Goal: Information Seeking & Learning: Learn about a topic

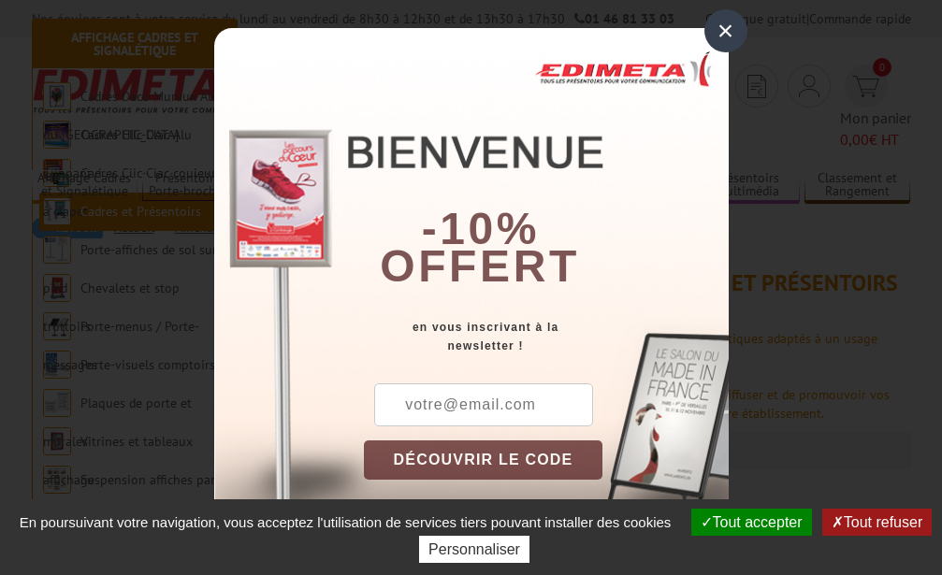
scroll to position [407, 0]
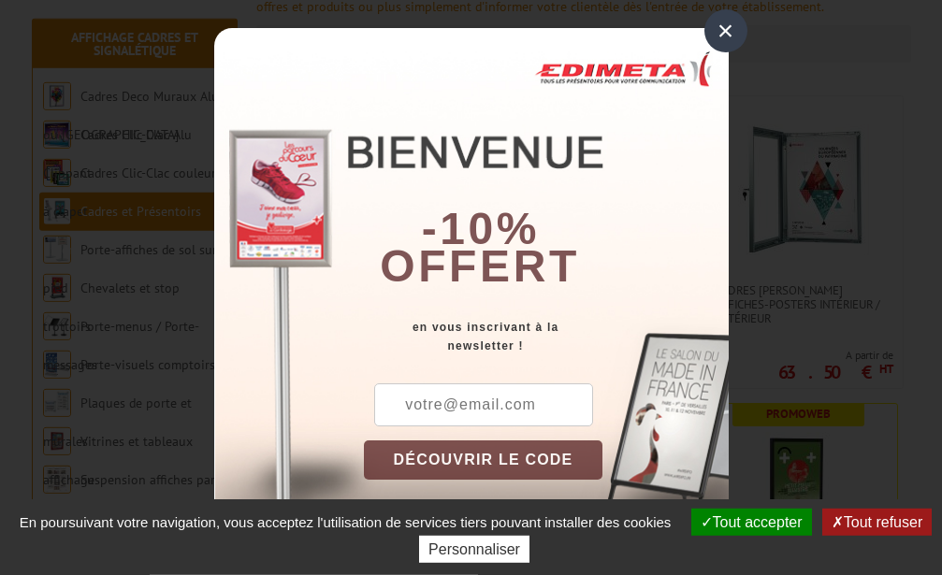
click at [730, 27] on div "×" at bounding box center [726, 30] width 43 height 43
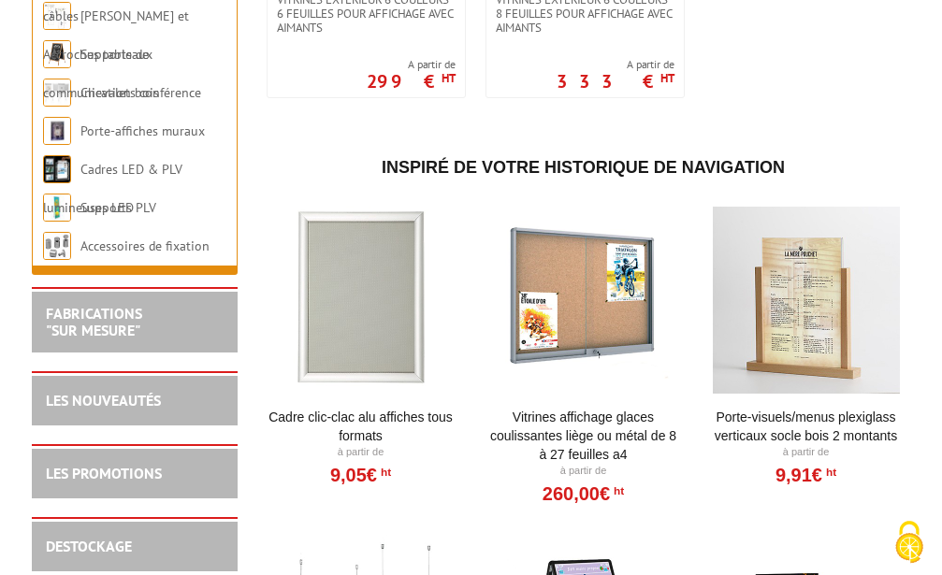
scroll to position [2952, 0]
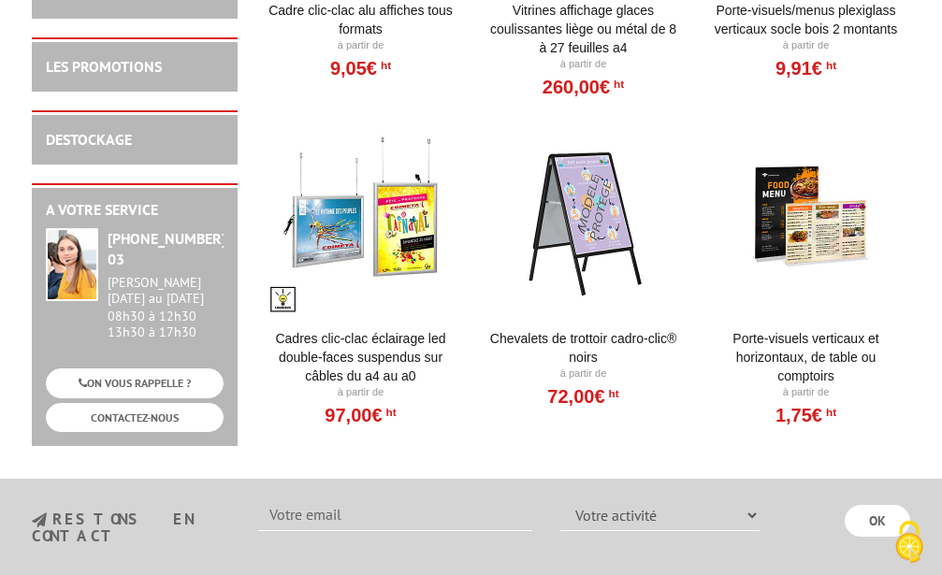
click at [604, 209] on div at bounding box center [583, 221] width 189 height 187
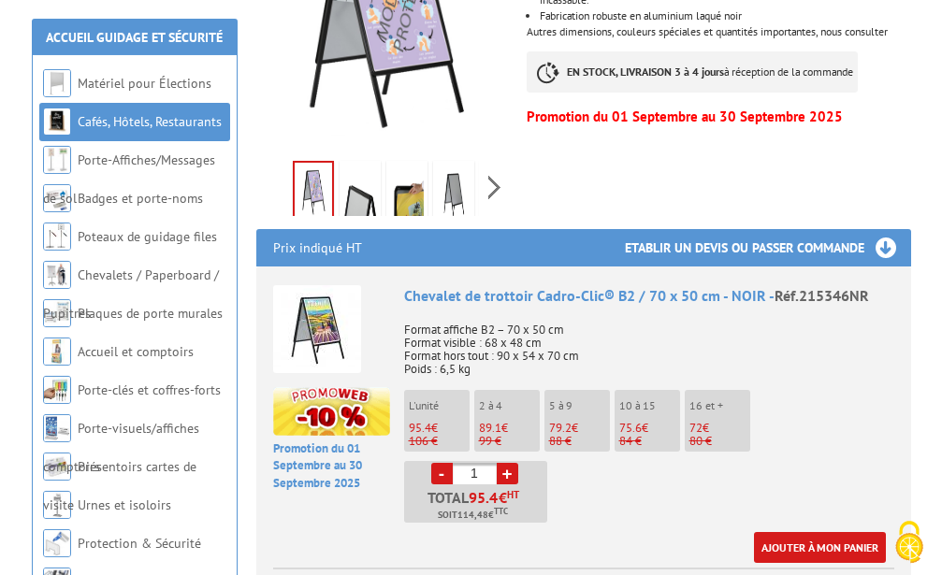
scroll to position [509, 0]
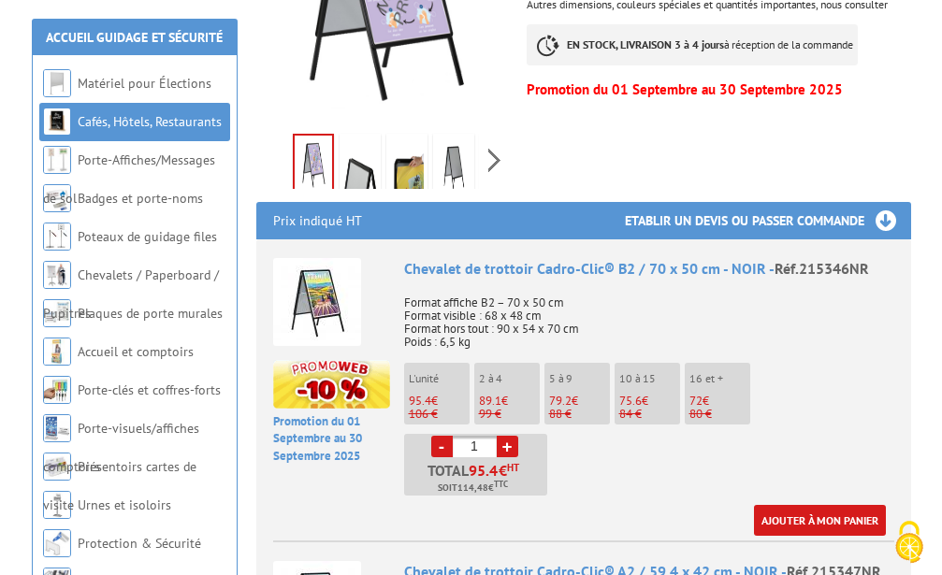
click at [357, 147] on img at bounding box center [360, 167] width 34 height 58
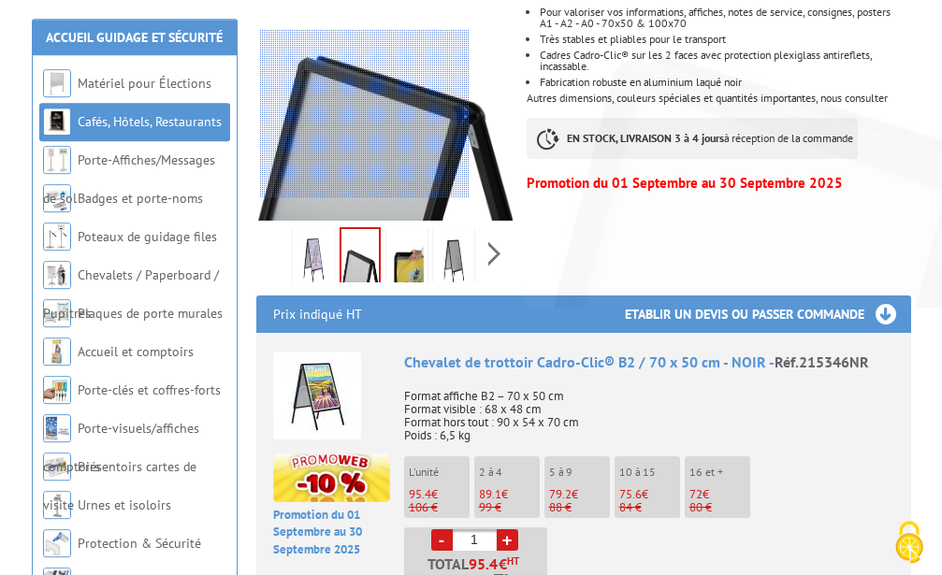
scroll to position [407, 0]
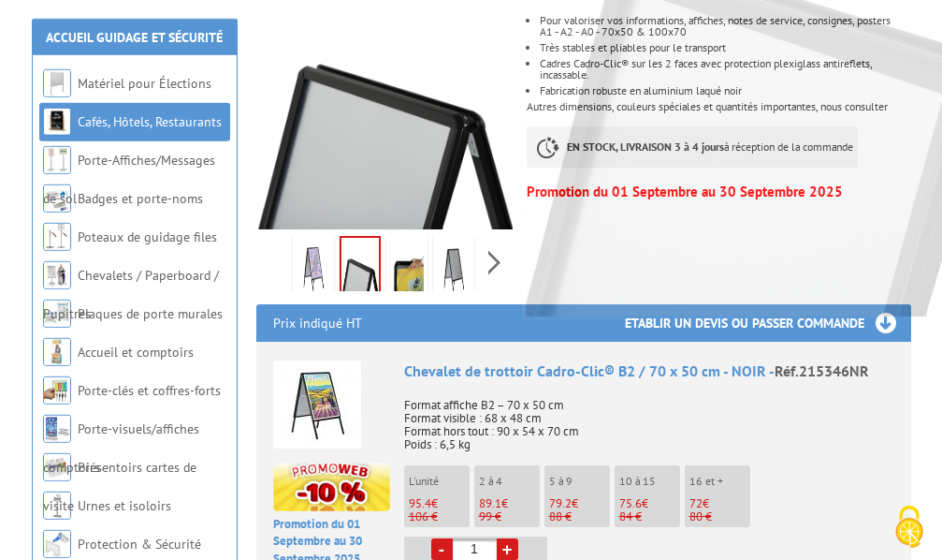
click at [413, 248] on img at bounding box center [407, 269] width 34 height 58
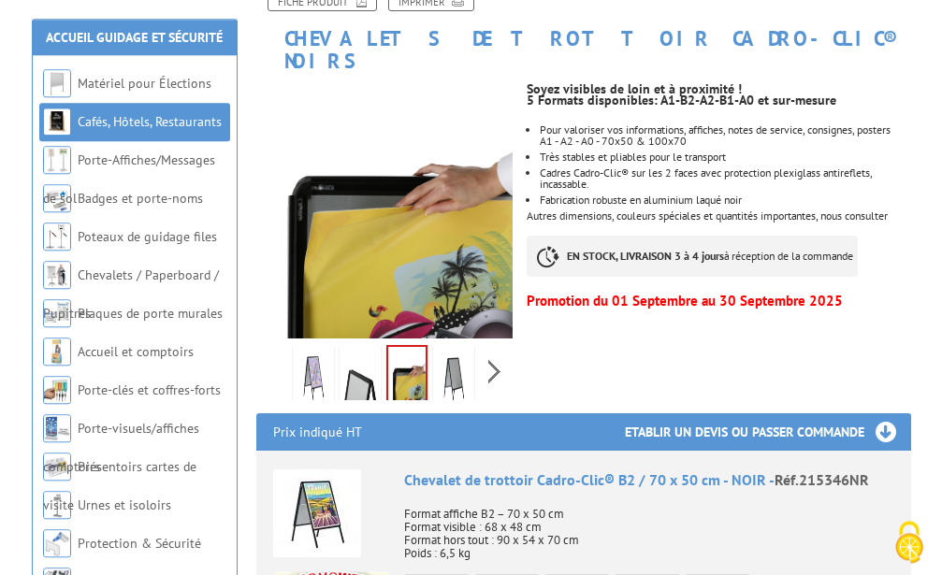
scroll to position [305, 0]
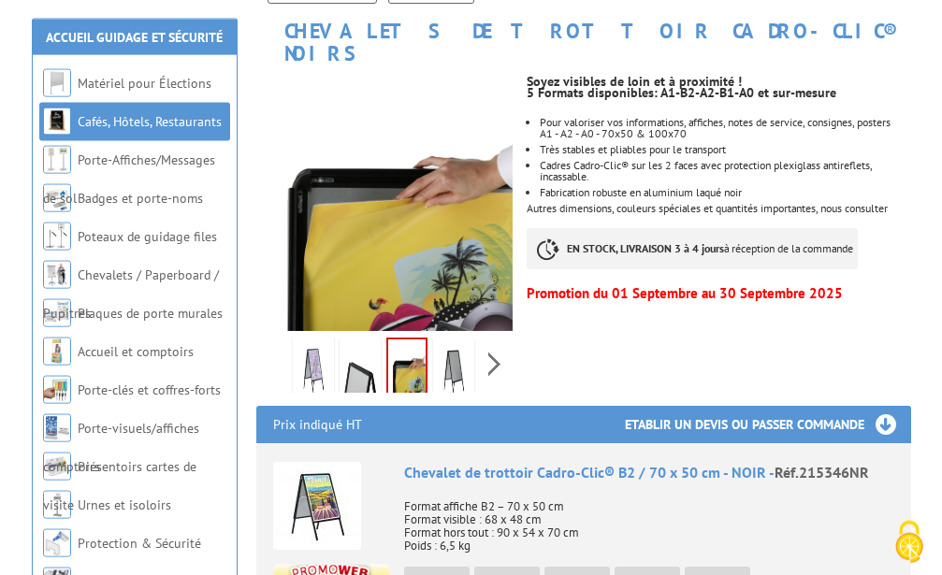
click at [429, 344] on li at bounding box center [407, 364] width 47 height 58
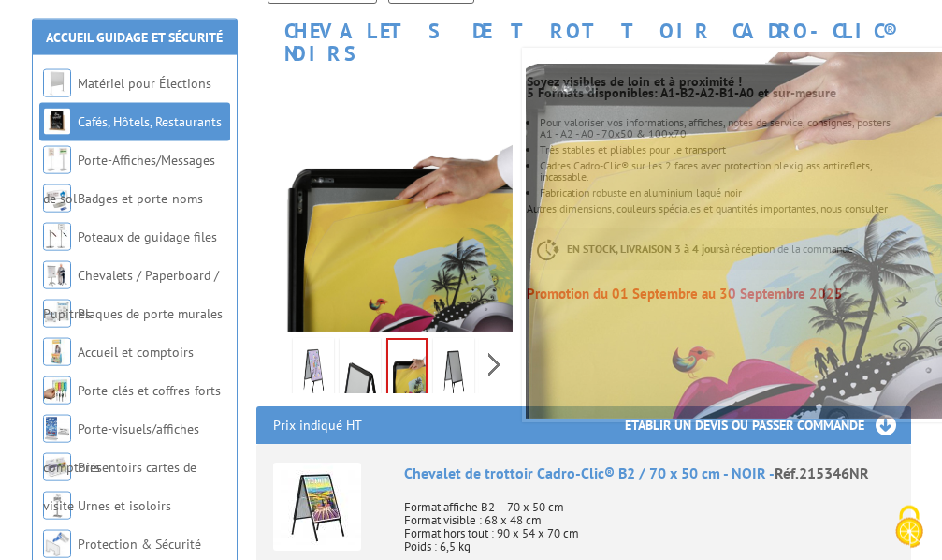
click at [462, 349] on img at bounding box center [454, 371] width 34 height 58
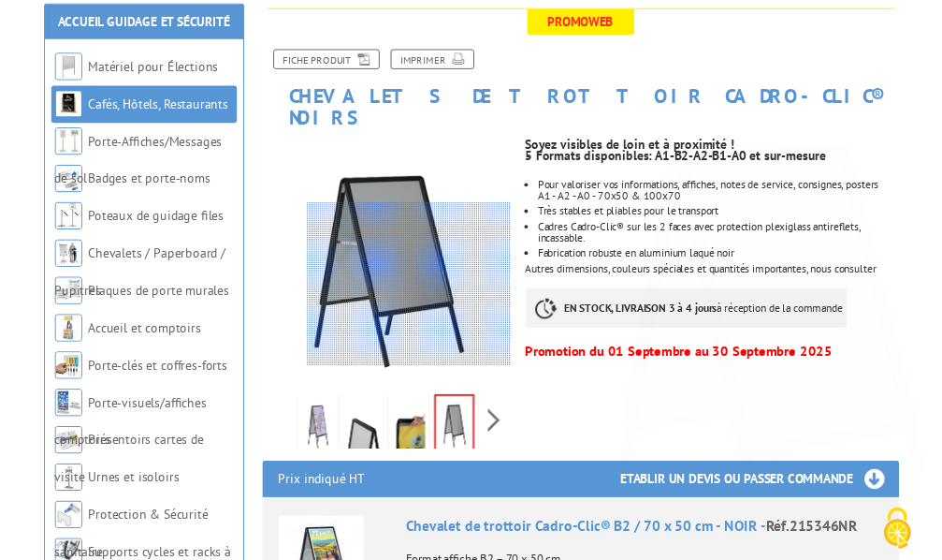
scroll to position [204, 0]
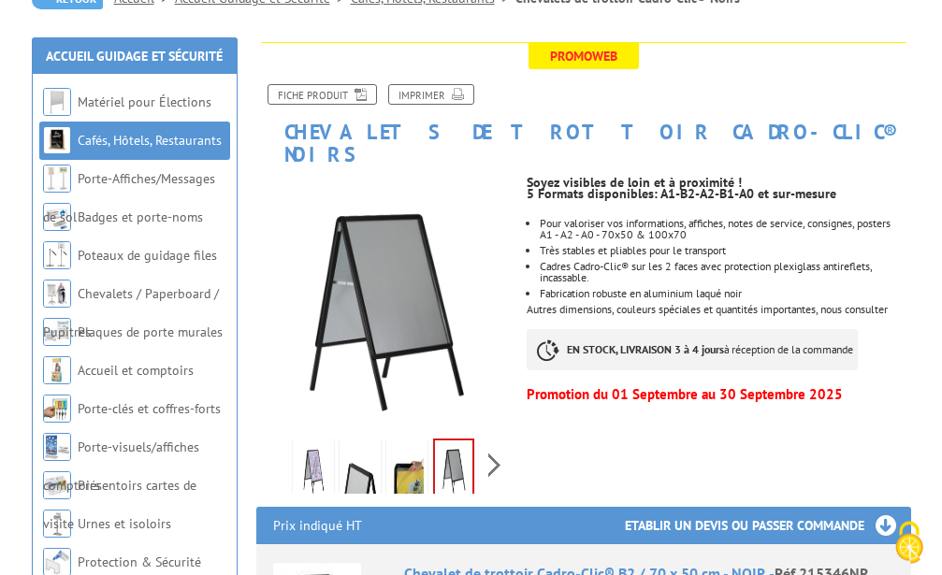
click at [328, 445] on img at bounding box center [314, 472] width 34 height 58
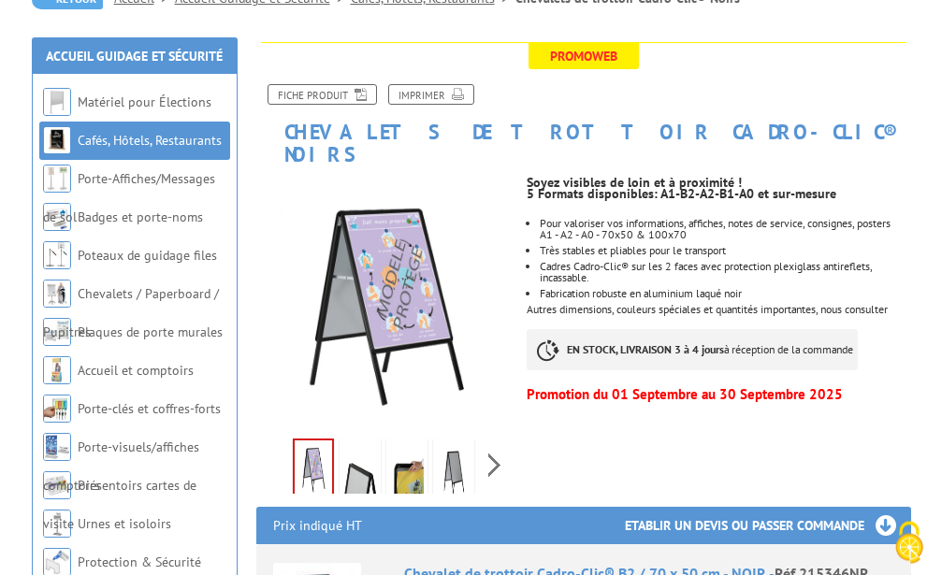
click at [355, 447] on img at bounding box center [360, 472] width 34 height 58
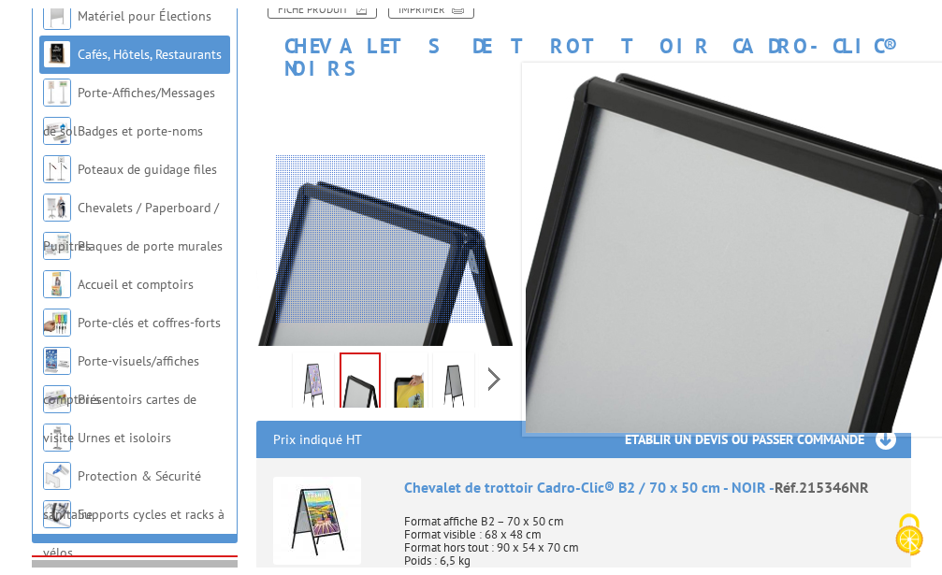
scroll to position [407, 0]
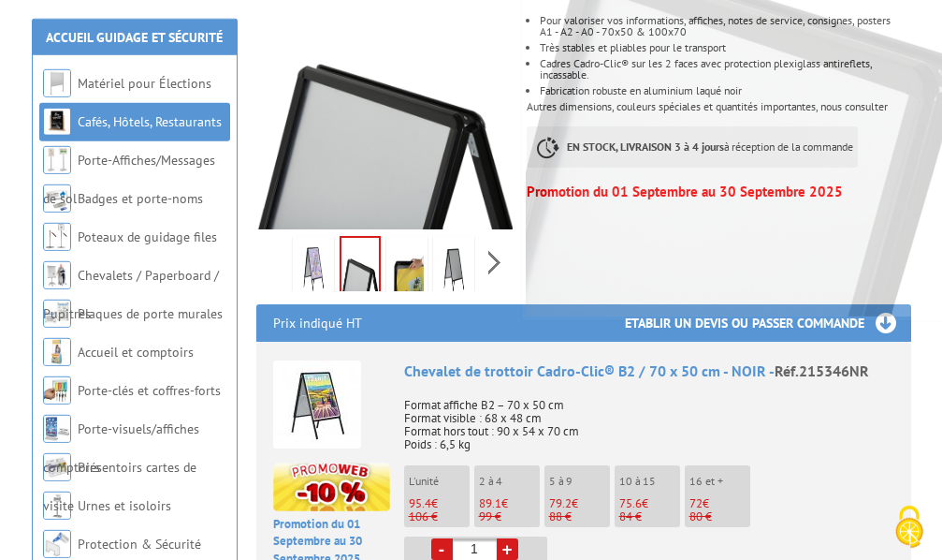
click at [407, 240] on img at bounding box center [407, 269] width 34 height 58
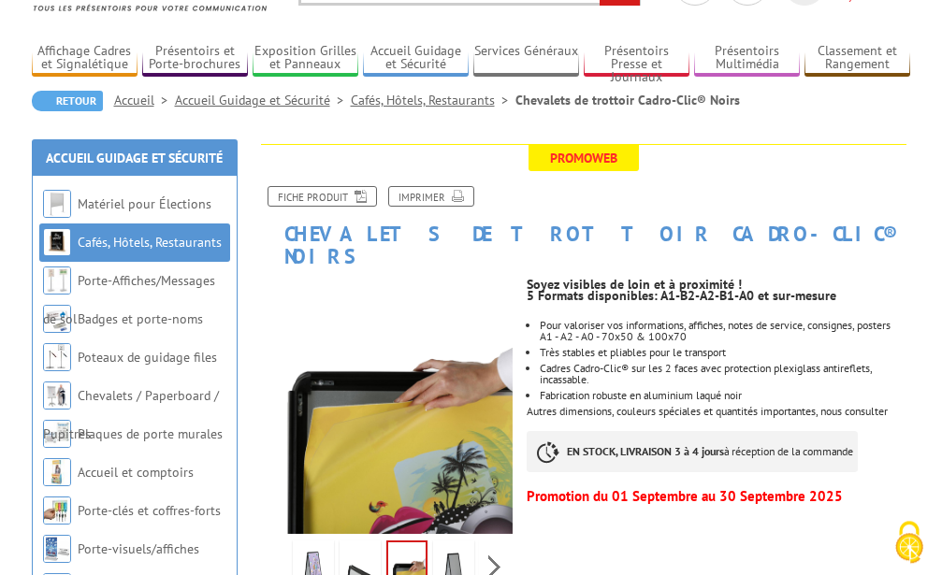
scroll to position [0, 0]
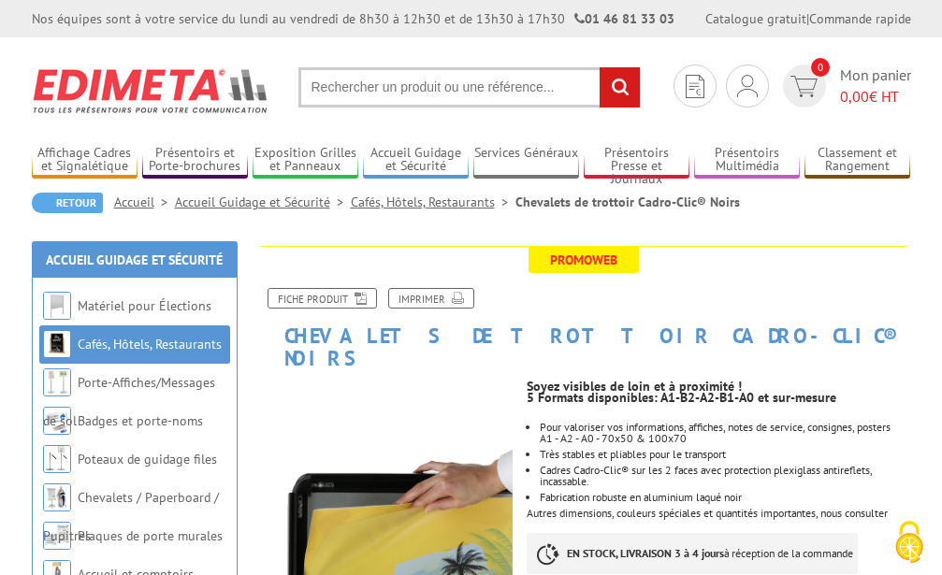
click at [404, 87] on input "text" at bounding box center [470, 87] width 342 height 40
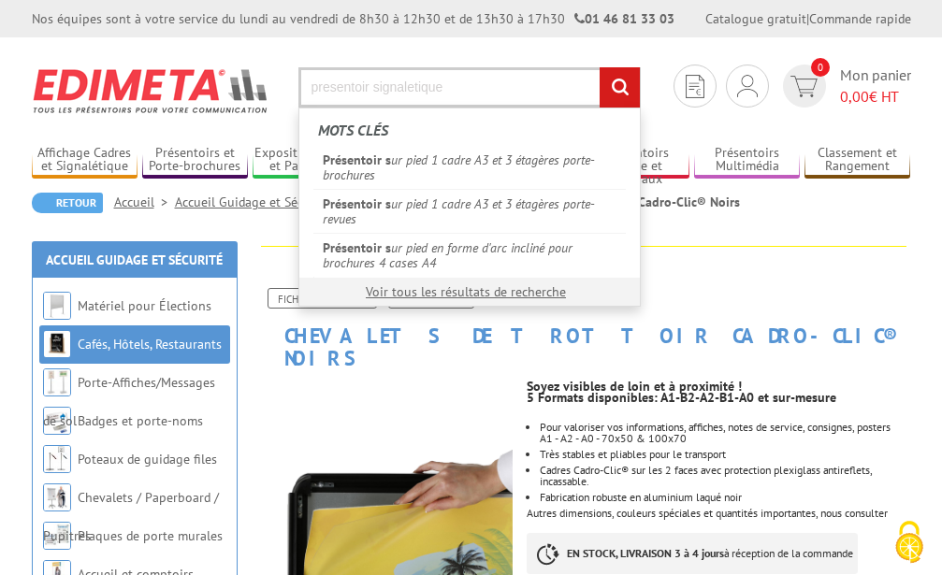
type input "presentoir signaletique"
click at [600, 67] on input "rechercher" at bounding box center [620, 87] width 40 height 40
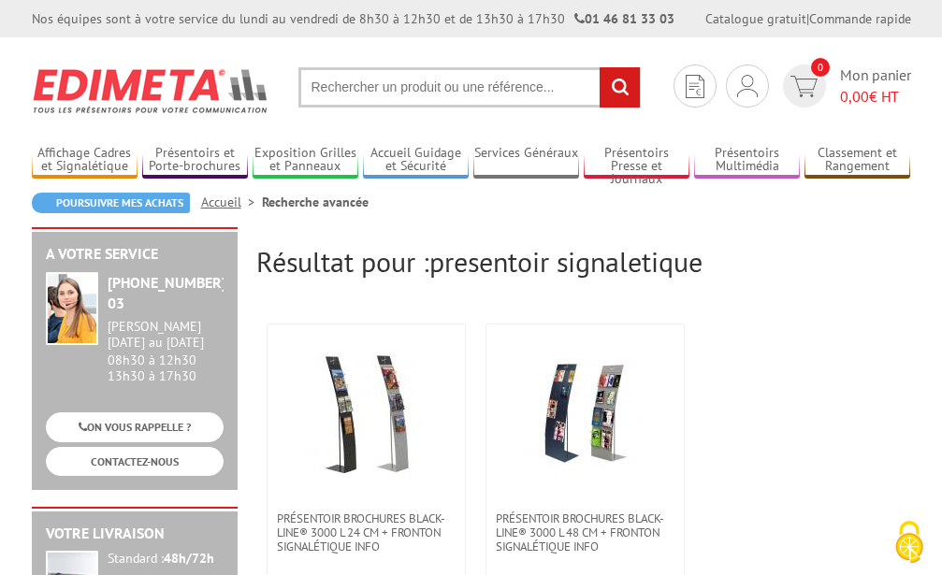
scroll to position [407, 0]
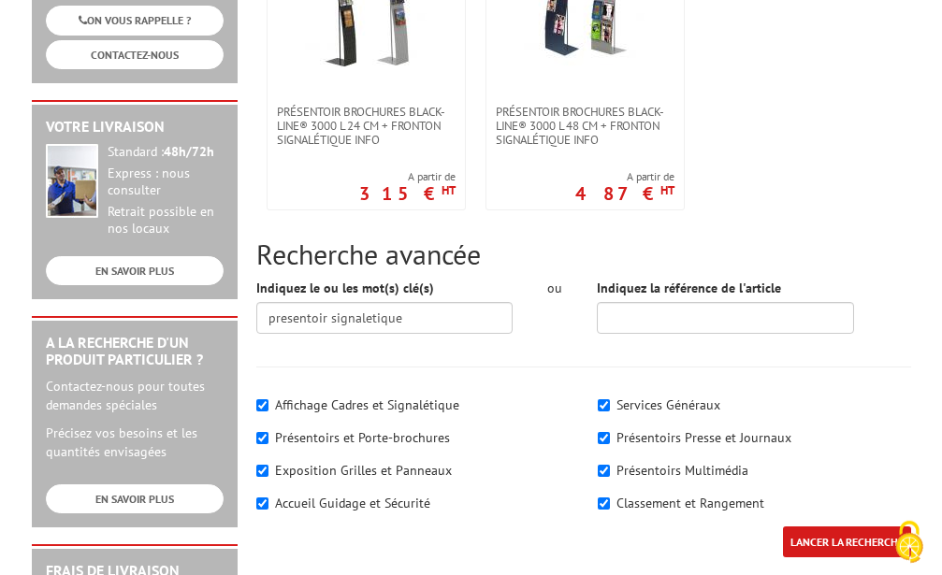
click at [386, 406] on label "Affichage Cadres et Signalétique" at bounding box center [367, 405] width 184 height 17
click at [269, 406] on input"] "Affichage Cadres et Signalétique" at bounding box center [262, 406] width 12 height 12
click at [295, 404] on label "Affichage Cadres et Signalétique" at bounding box center [367, 405] width 184 height 17
click at [269, 404] on input"] "Affichage Cadres et Signalétique" at bounding box center [262, 406] width 12 height 12
checkbox input"] "true"
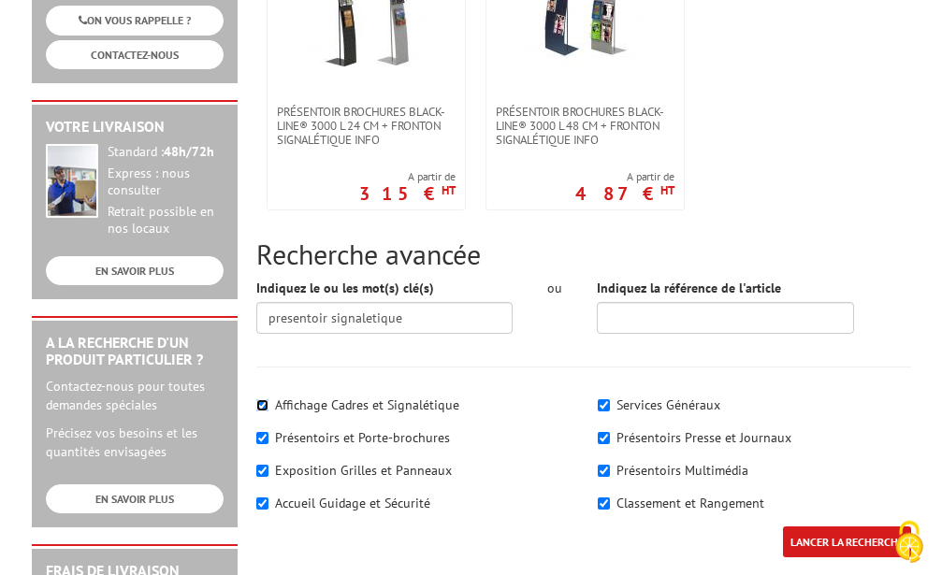
scroll to position [0, 0]
